Goal: Task Accomplishment & Management: Complete application form

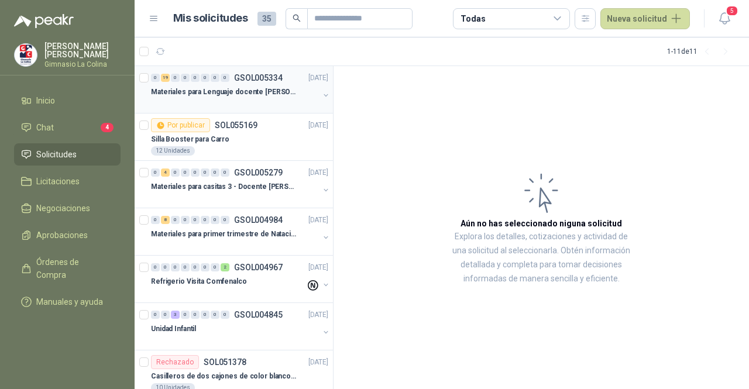
click at [243, 97] on p "Materiales para Lenguaje docente [PERSON_NAME]" at bounding box center [224, 92] width 146 height 11
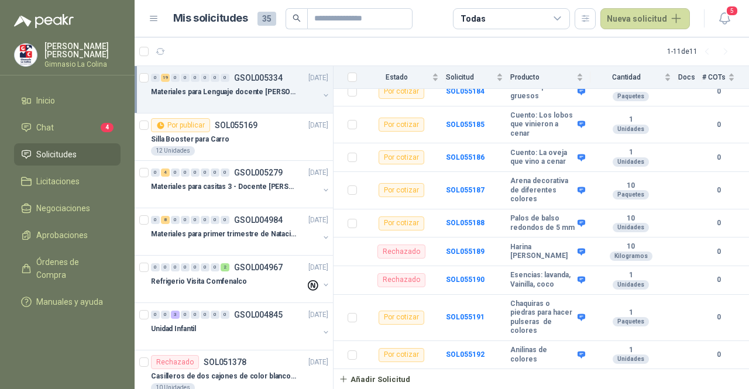
scroll to position [694, 0]
click at [625, 223] on div "Unidades" at bounding box center [631, 227] width 36 height 9
click at [376, 369] on button "Añadir Solicitud" at bounding box center [375, 379] width 82 height 20
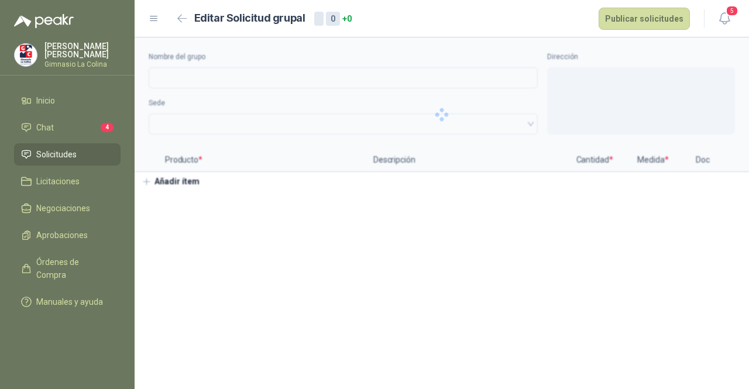
type input "**********"
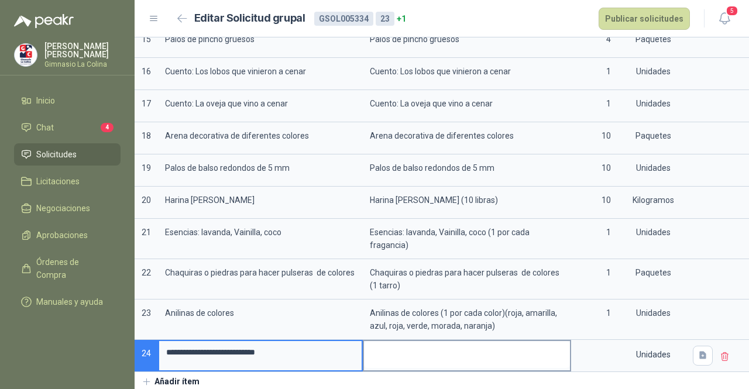
type input "**********"
click at [410, 350] on textarea at bounding box center [467, 354] width 206 height 27
drag, startPoint x: 295, startPoint y: 348, endPoint x: 39, endPoint y: 348, distance: 255.9
click at [39, 348] on div "**********" at bounding box center [374, 194] width 749 height 389
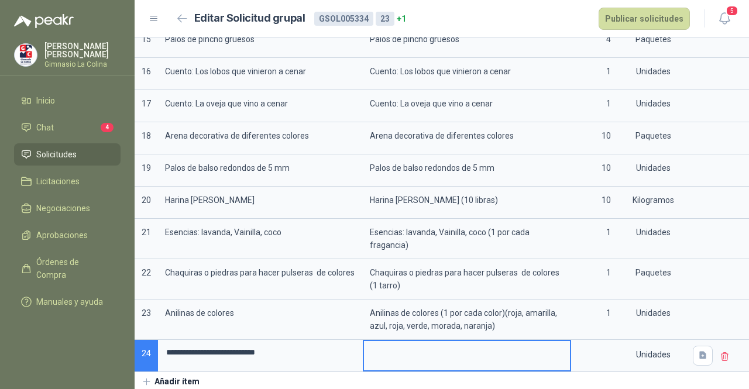
click at [418, 353] on textarea at bounding box center [467, 354] width 206 height 27
click at [591, 347] on input at bounding box center [595, 352] width 44 height 23
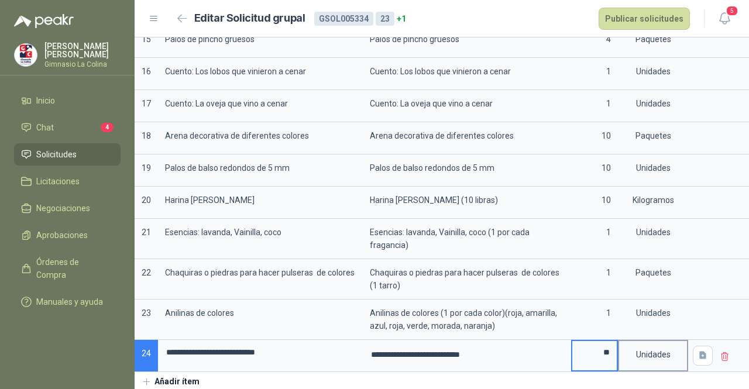
type input "**"
click at [641, 361] on div "Unidades" at bounding box center [653, 354] width 68 height 27
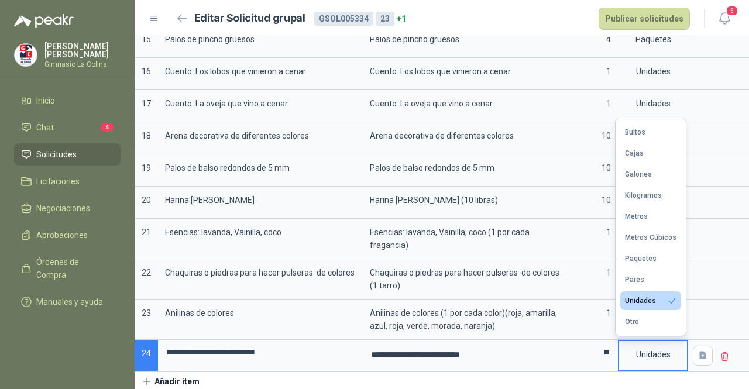
click at [643, 358] on div "Unidades" at bounding box center [653, 354] width 68 height 27
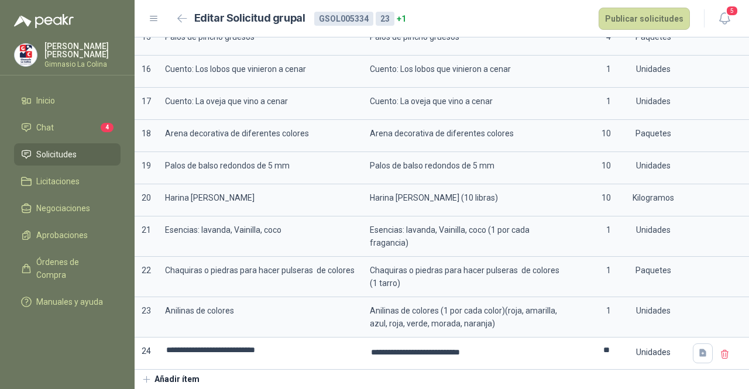
scroll to position [652, 0]
click at [649, 18] on button "Publicar solicitudes" at bounding box center [644, 19] width 91 height 22
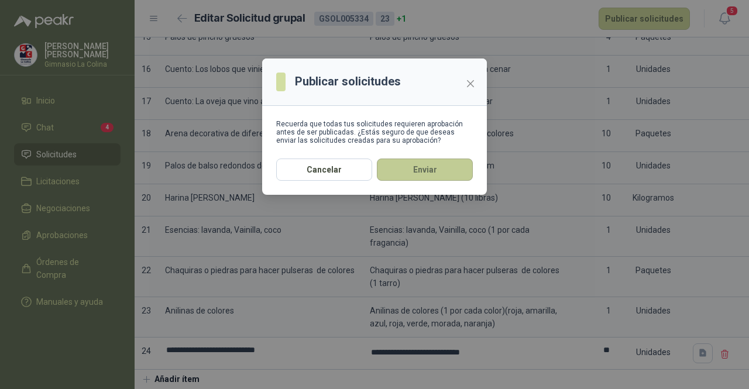
click at [427, 176] on button "Enviar" at bounding box center [425, 170] width 96 height 22
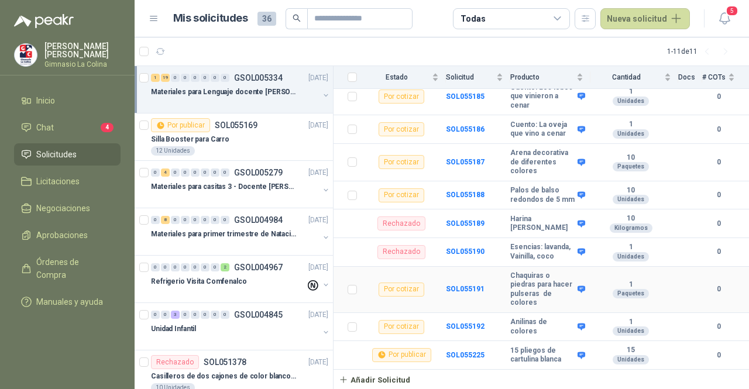
scroll to position [664, 0]
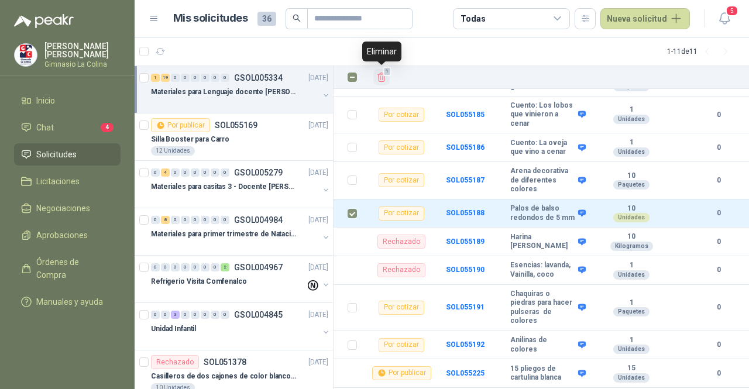
click at [384, 76] on icon "Eliminar" at bounding box center [381, 77] width 11 height 11
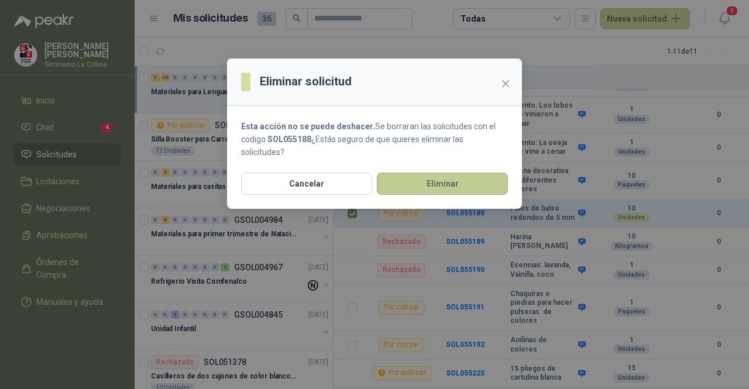
click at [443, 181] on button "Eliminar" at bounding box center [442, 184] width 131 height 22
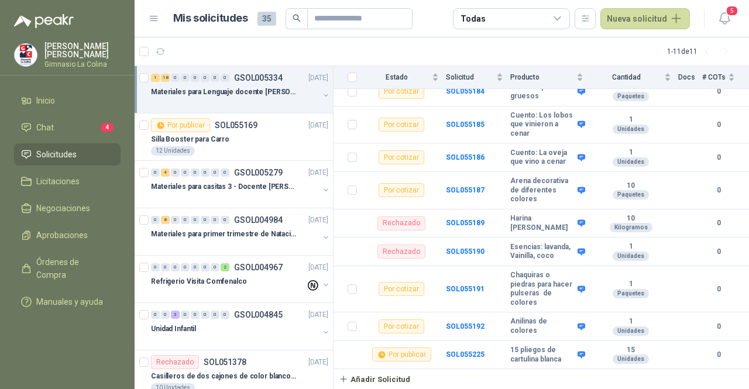
scroll to position [686, 0]
click at [365, 369] on button "Añadir Solicitud" at bounding box center [375, 379] width 82 height 20
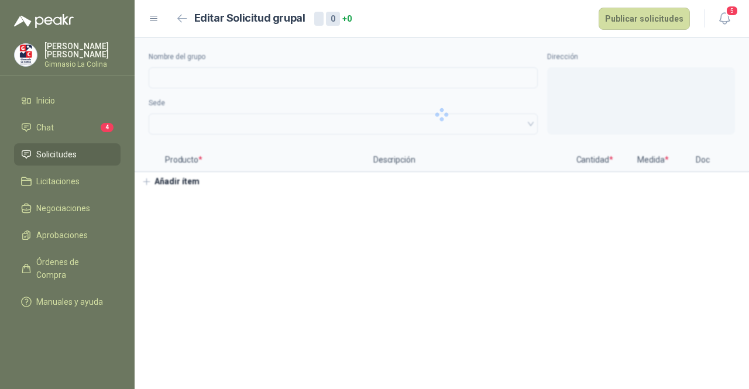
type input "**********"
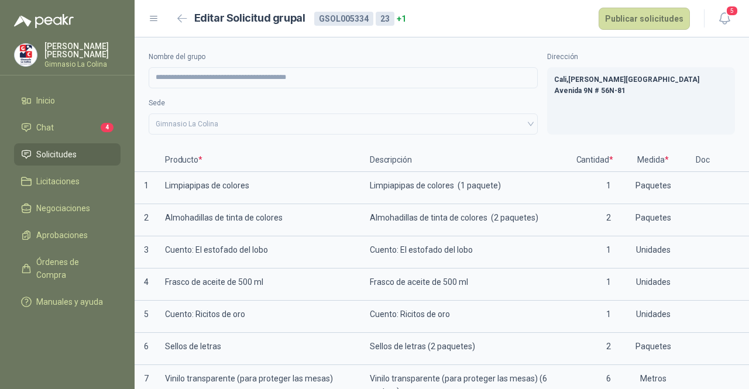
scroll to position [652, 0]
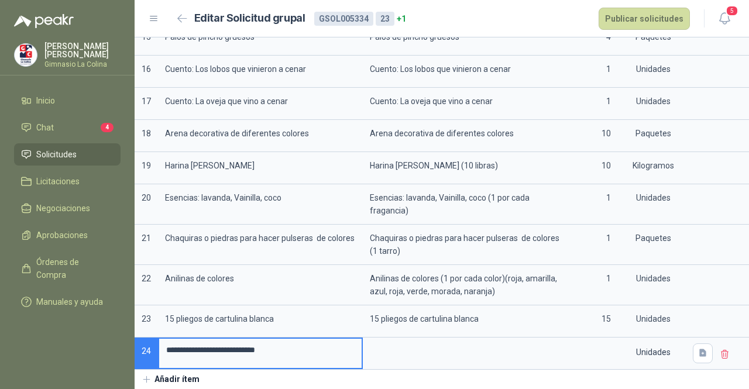
type input "**********"
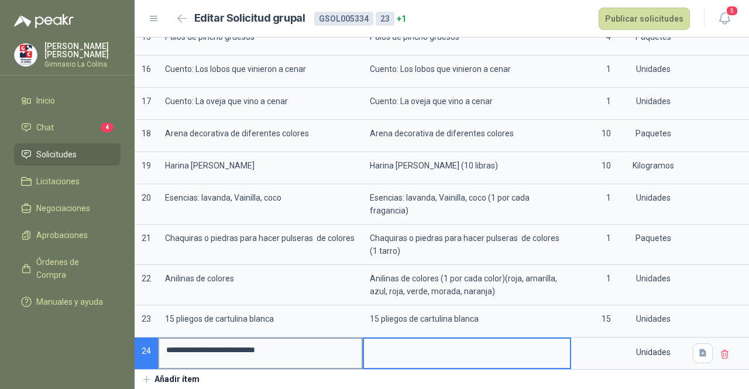
drag, startPoint x: 400, startPoint y: 345, endPoint x: 307, endPoint y: 340, distance: 93.8
click at [399, 344] on textarea at bounding box center [467, 352] width 206 height 27
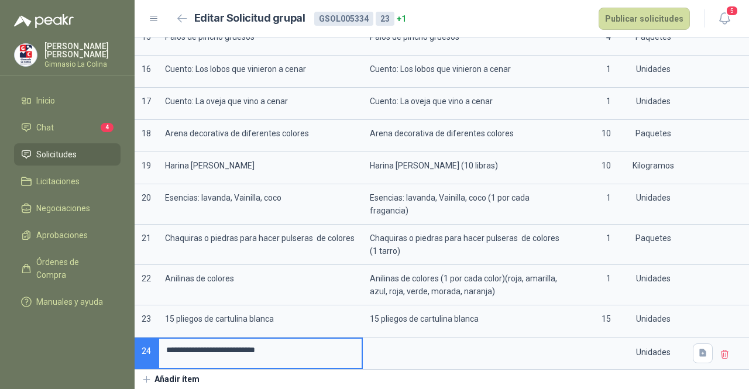
drag, startPoint x: 293, startPoint y: 344, endPoint x: 150, endPoint y: 338, distance: 143.0
click at [385, 343] on textarea at bounding box center [467, 352] width 206 height 27
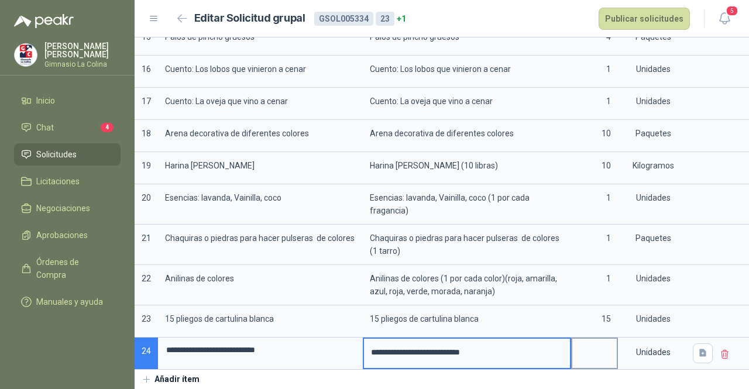
click at [587, 346] on input at bounding box center [595, 350] width 44 height 23
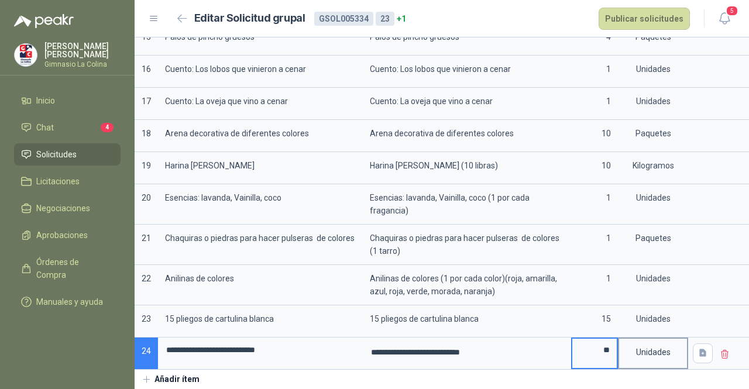
type input "**"
click at [639, 346] on div "Unidades" at bounding box center [653, 352] width 68 height 27
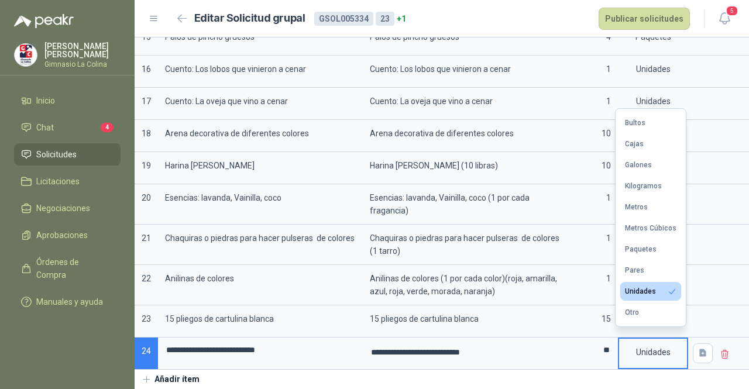
click at [658, 352] on div "Unidades" at bounding box center [653, 352] width 68 height 27
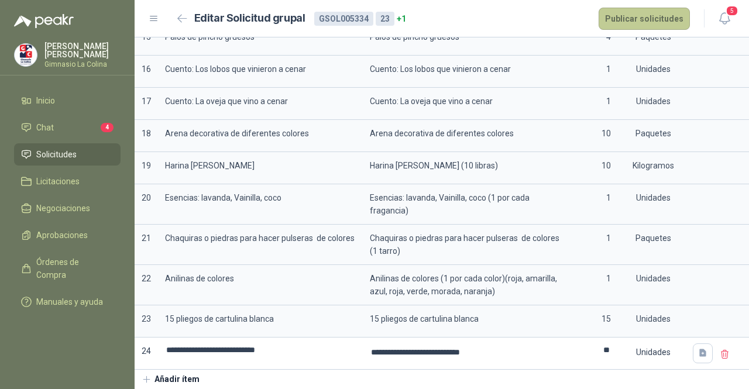
click at [618, 16] on button "Publicar solicitudes" at bounding box center [644, 19] width 91 height 22
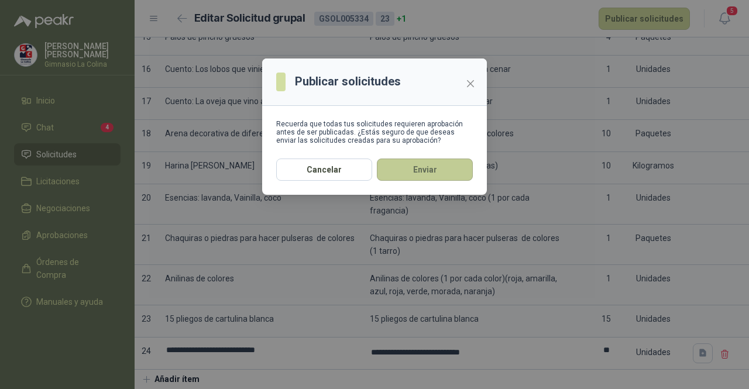
click at [422, 172] on button "Enviar" at bounding box center [425, 170] width 96 height 22
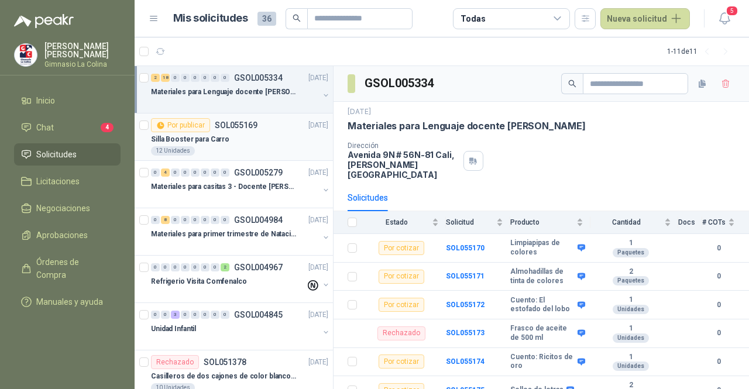
click at [254, 142] on div "Silla Booster para Carro" at bounding box center [239, 139] width 177 height 14
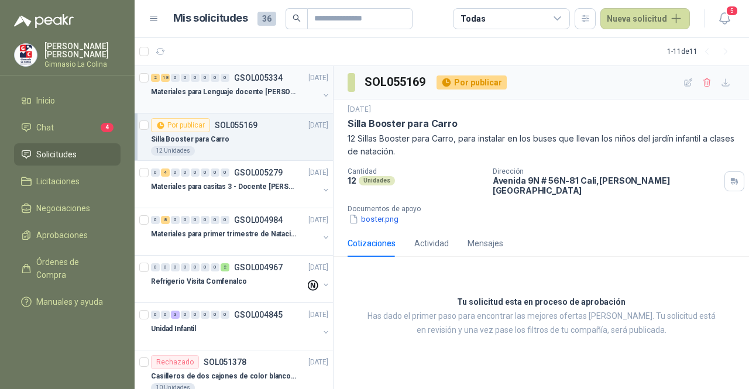
click at [252, 95] on p "Materiales para Lenguaje docente [PERSON_NAME]" at bounding box center [224, 92] width 146 height 11
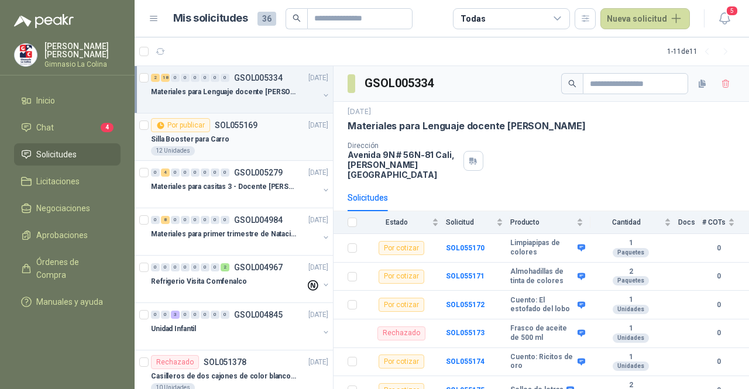
click at [243, 135] on div "Silla Booster para Carro" at bounding box center [239, 139] width 177 height 14
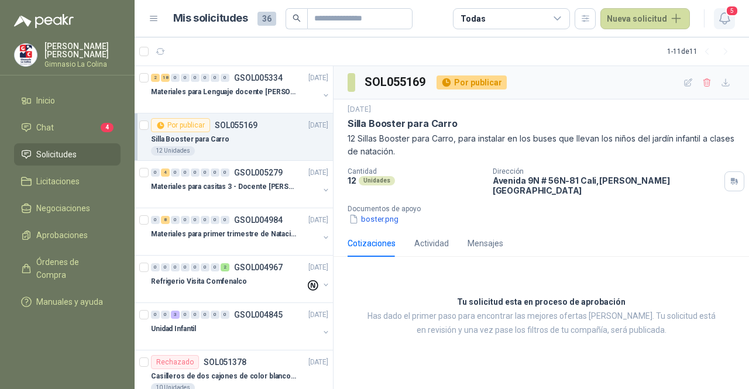
click at [731, 16] on span "5" at bounding box center [732, 10] width 13 height 11
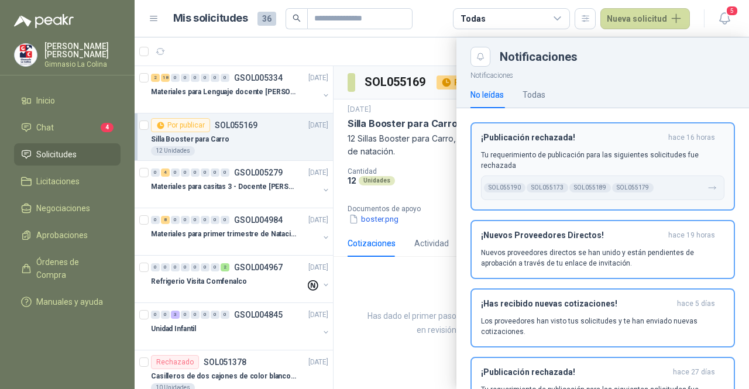
click at [564, 154] on p "Tu requerimiento de publicación para las siguientes solicitudes fue rechazada" at bounding box center [603, 160] width 244 height 21
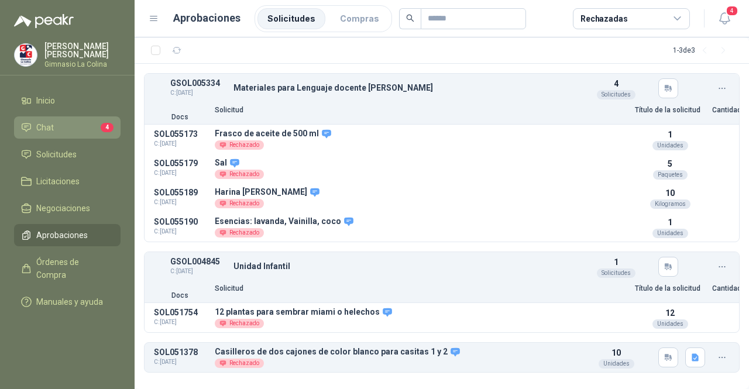
click at [64, 128] on li "Chat 4" at bounding box center [67, 127] width 93 height 13
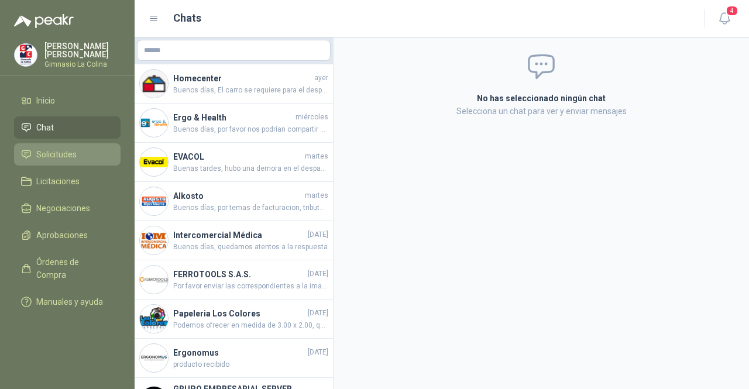
click at [59, 150] on span "Solicitudes" at bounding box center [56, 154] width 40 height 13
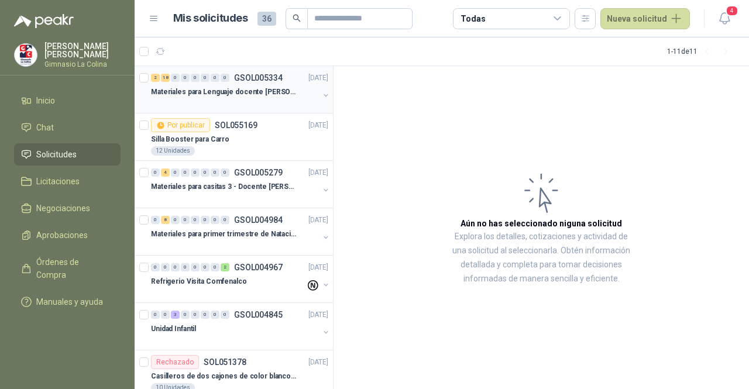
click at [237, 104] on div at bounding box center [235, 103] width 168 height 9
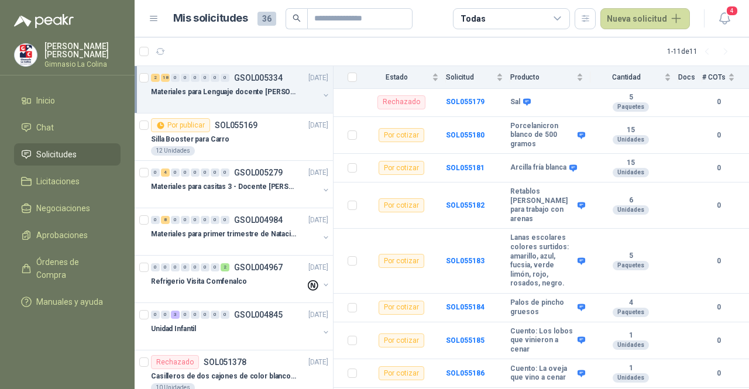
scroll to position [586, 0]
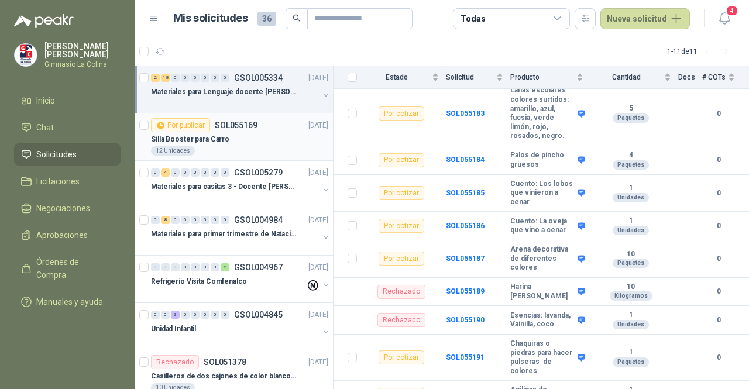
click at [262, 140] on div "Silla Booster para Carro" at bounding box center [239, 139] width 177 height 14
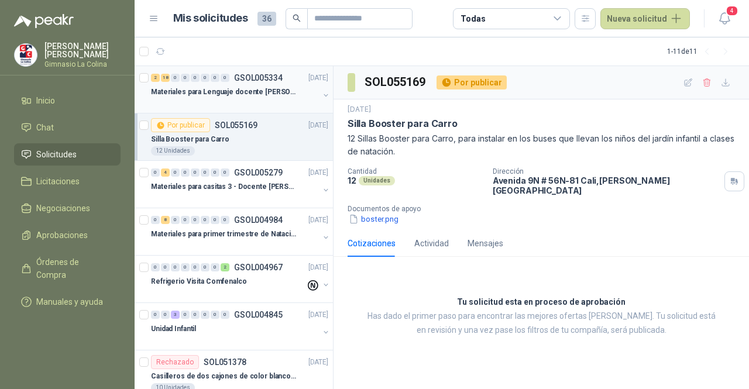
click at [262, 90] on p "Materiales para Lenguaje docente [PERSON_NAME]" at bounding box center [224, 92] width 146 height 11
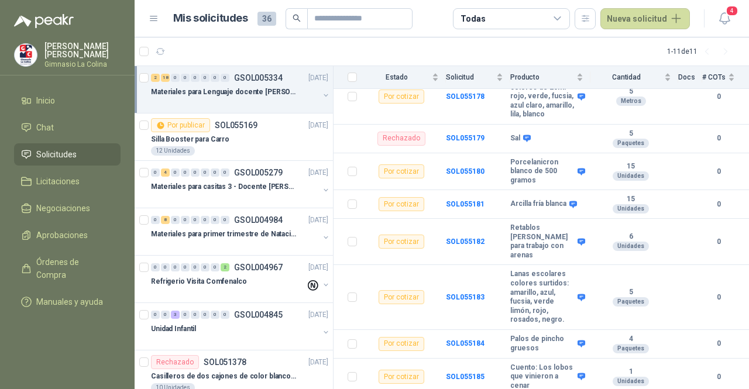
scroll to position [410, 0]
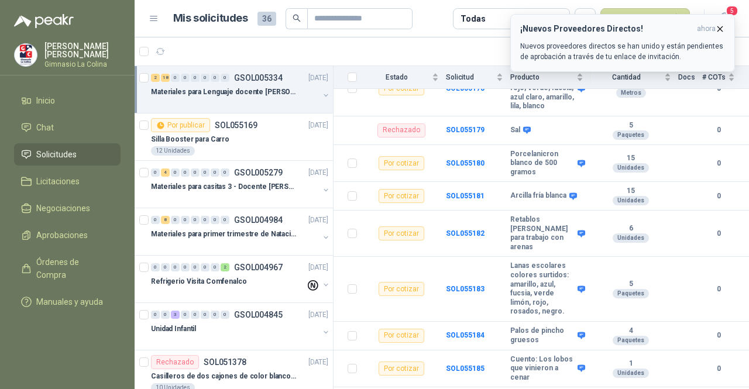
click at [602, 39] on div "¡Nuevos Proveedores Directos! ahora Nuevos proveedores directos se han unido y …" at bounding box center [623, 43] width 205 height 38
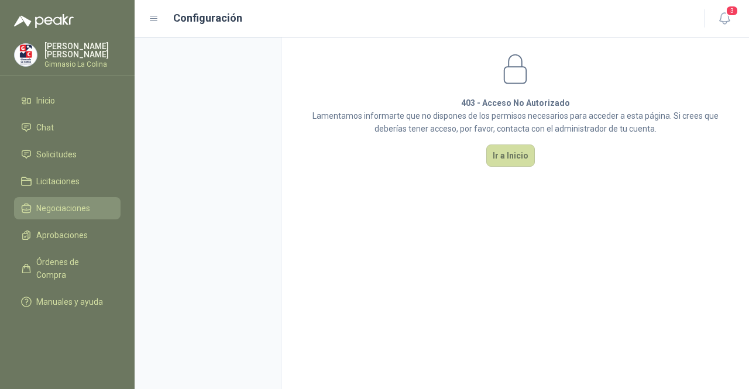
click at [67, 208] on span "Negociaciones" at bounding box center [63, 208] width 54 height 13
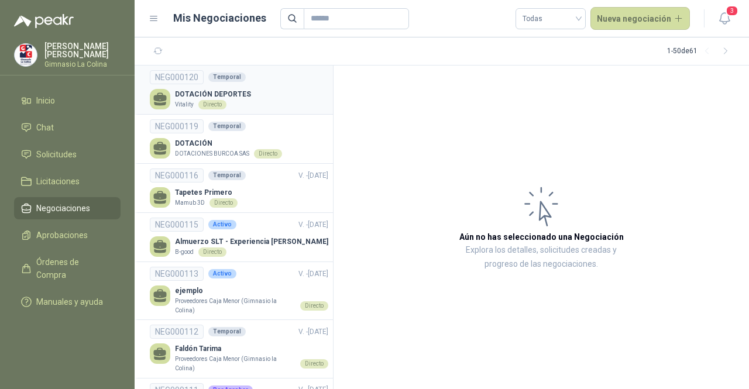
click at [281, 98] on div "DOTACIÓN DEPORTES Vitality Directo" at bounding box center [239, 99] width 179 height 20
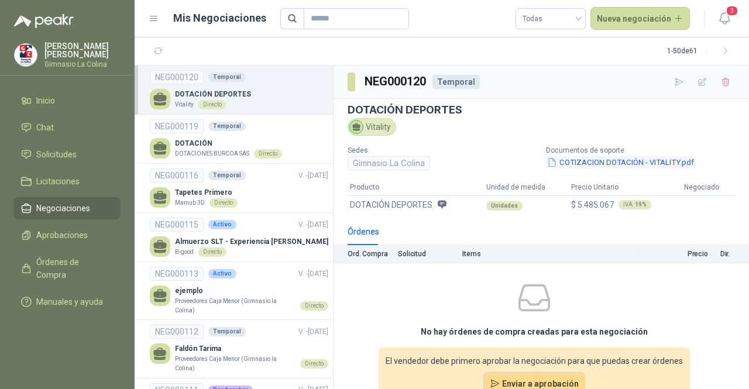
click at [569, 161] on button "COTIZACION DOTACIÓN - VITALITY.pdf" at bounding box center [620, 162] width 149 height 12
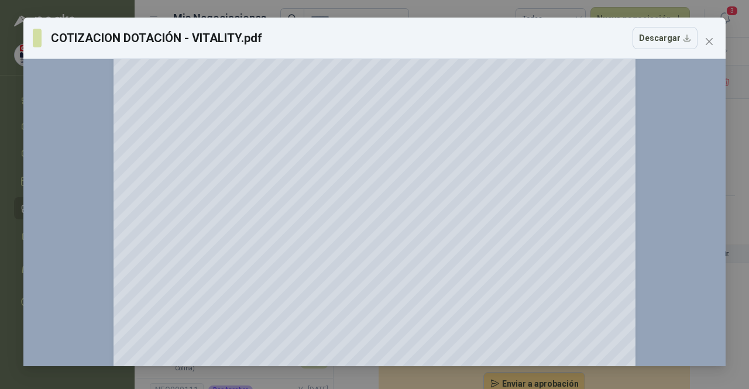
scroll to position [450, 0]
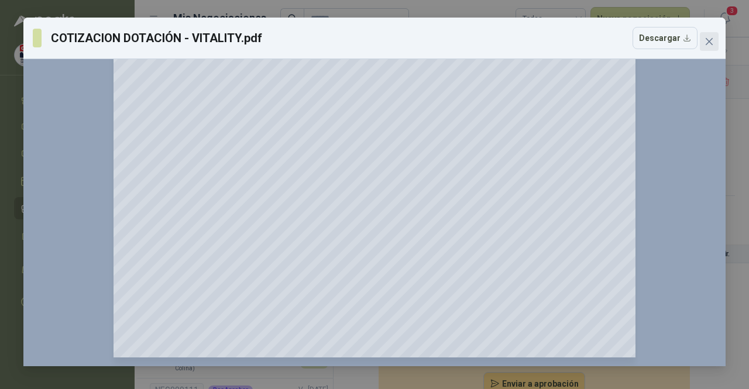
click at [713, 42] on icon "close" at bounding box center [709, 41] width 9 height 9
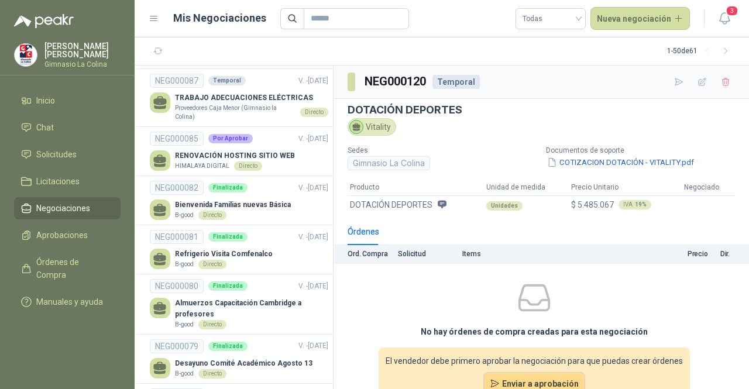
scroll to position [1230, 0]
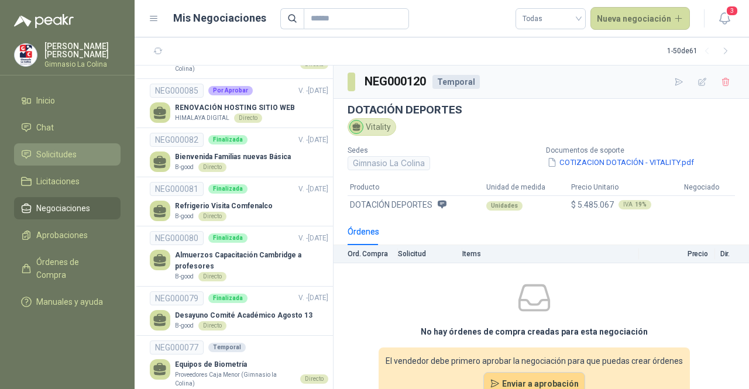
click at [61, 156] on span "Solicitudes" at bounding box center [56, 154] width 40 height 13
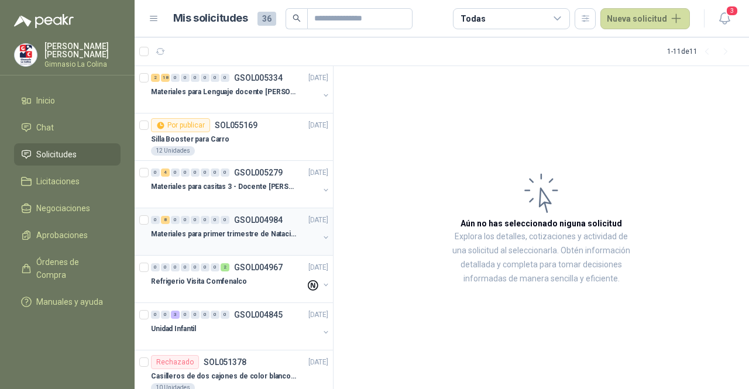
scroll to position [59, 0]
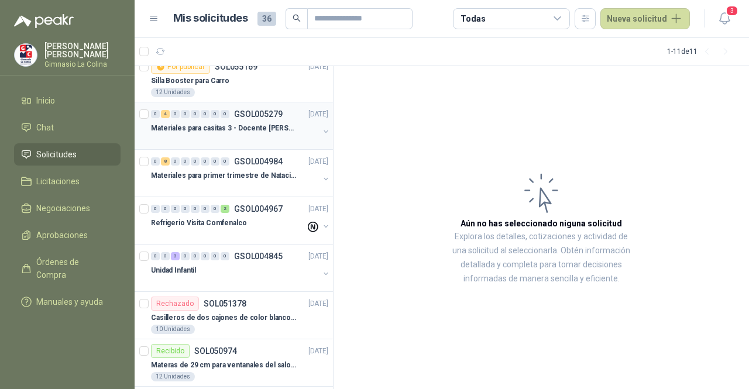
click at [276, 125] on p "Materiales para casitas 3 - Docente [PERSON_NAME]" at bounding box center [224, 128] width 146 height 11
